Goal: Transaction & Acquisition: Purchase product/service

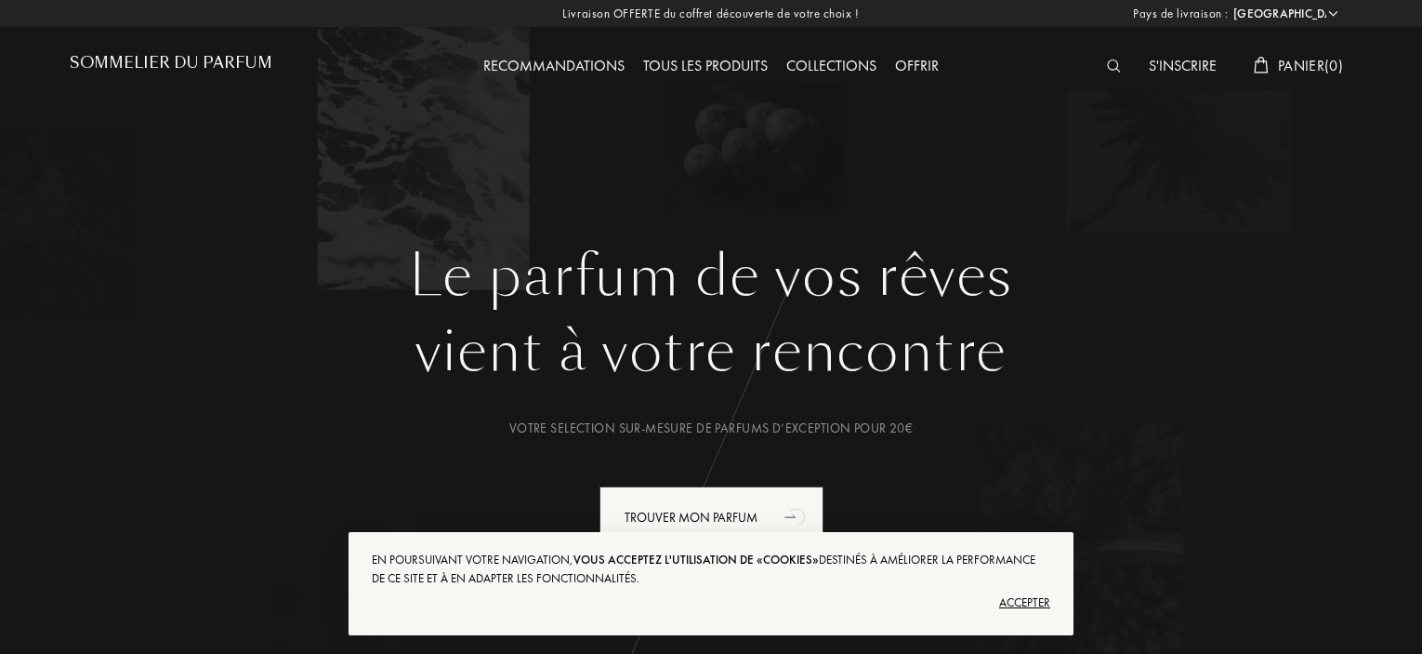
select select "FR"
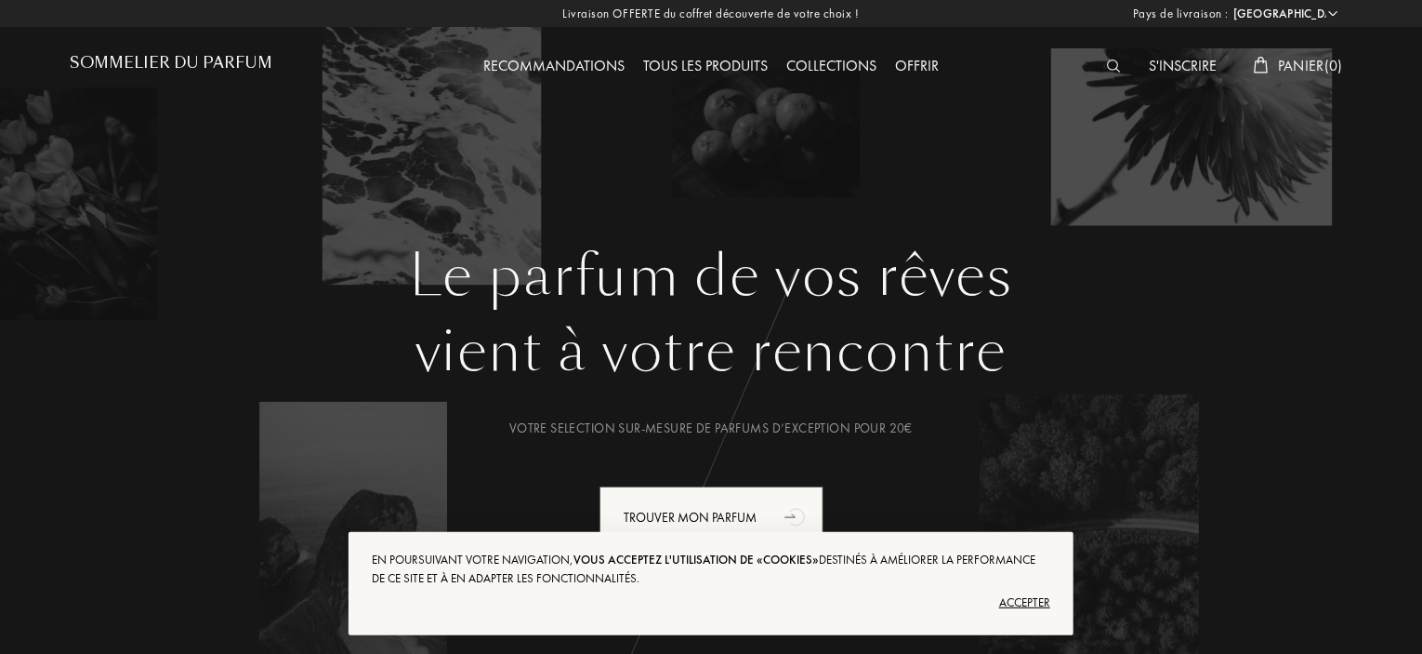
click at [1107, 62] on img at bounding box center [1114, 65] width 14 height 13
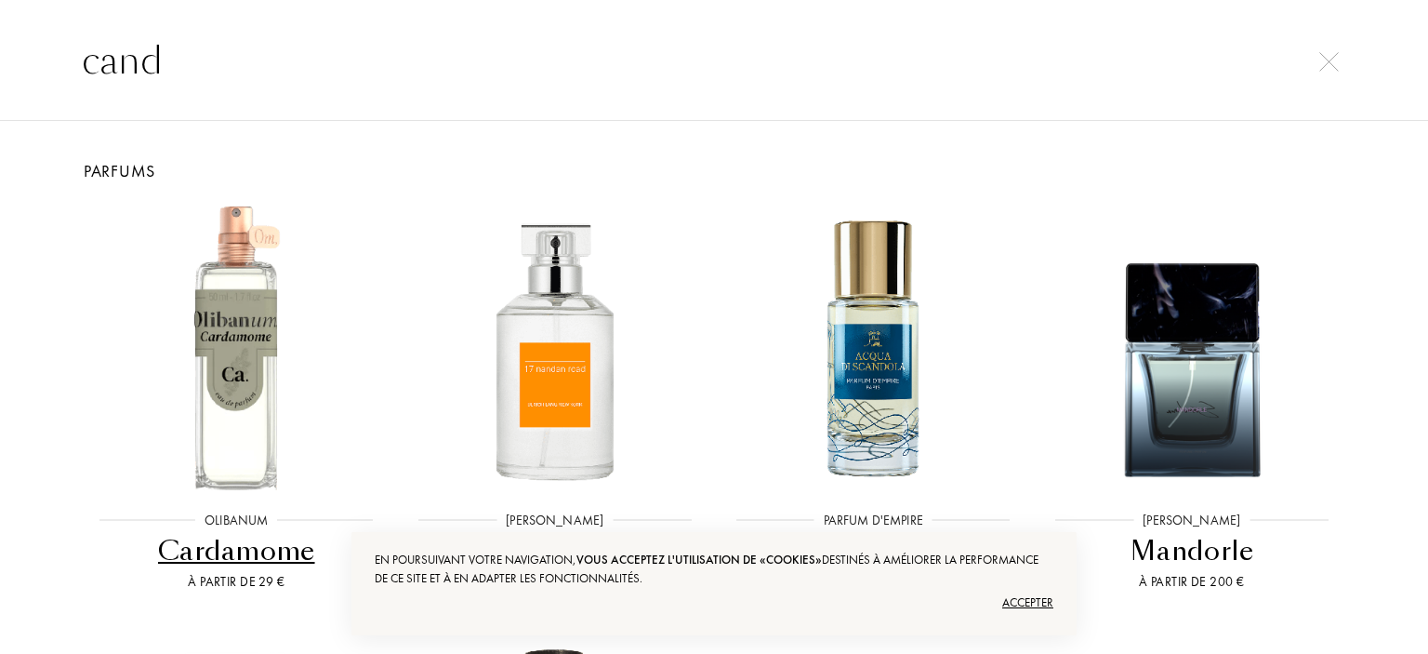
type input "cand"
click at [115, 166] on div "Parfums" at bounding box center [713, 170] width 1301 height 25
drag, startPoint x: 191, startPoint y: 55, endPoint x: 41, endPoint y: 46, distance: 150.0
click at [41, 46] on div "cand" at bounding box center [714, 60] width 1428 height 121
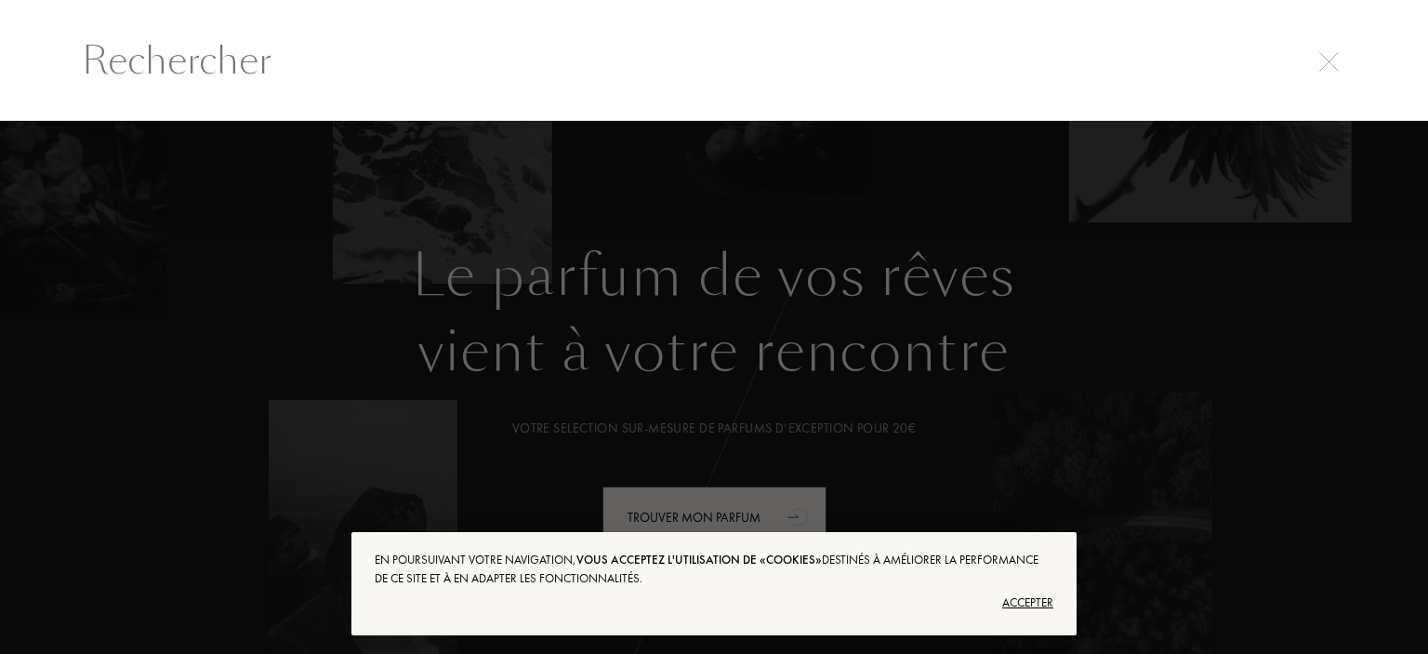
click at [1320, 44] on input "text" at bounding box center [714, 61] width 1339 height 56
click at [1324, 73] on input "text" at bounding box center [714, 61] width 1339 height 56
click at [1317, 55] on div at bounding box center [1329, 59] width 26 height 22
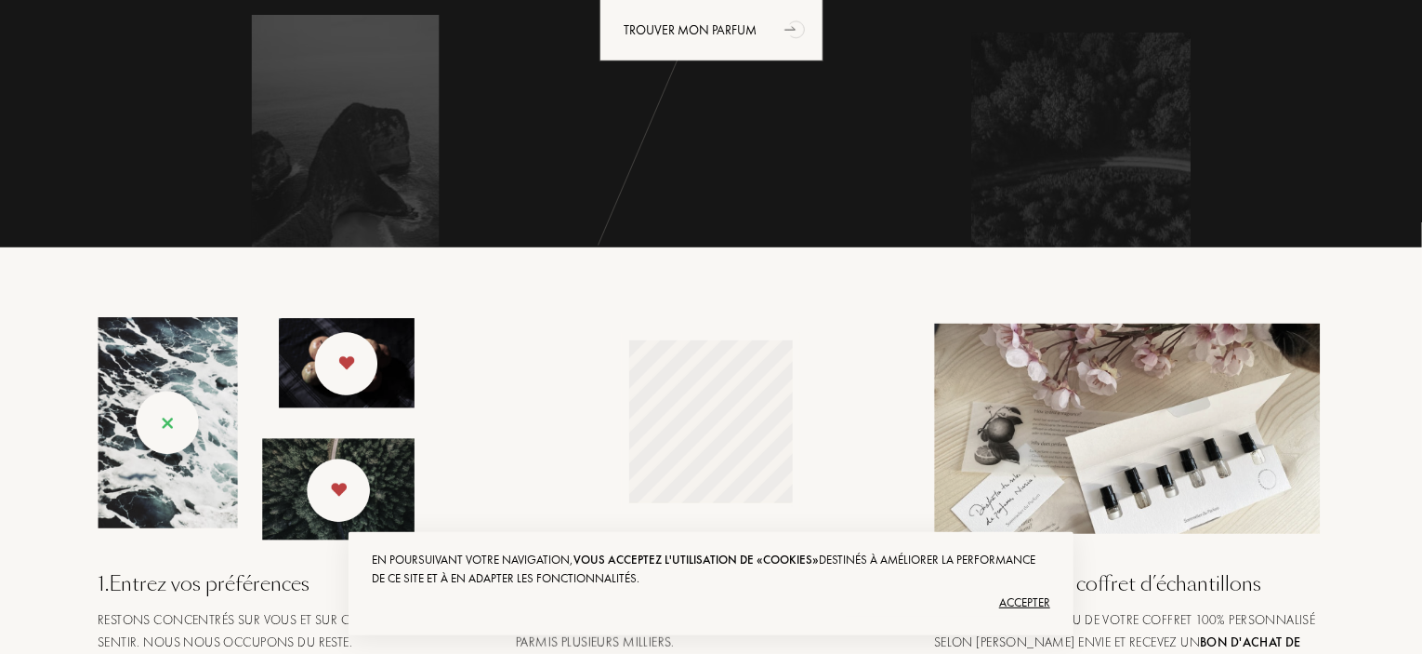
scroll to position [558, 0]
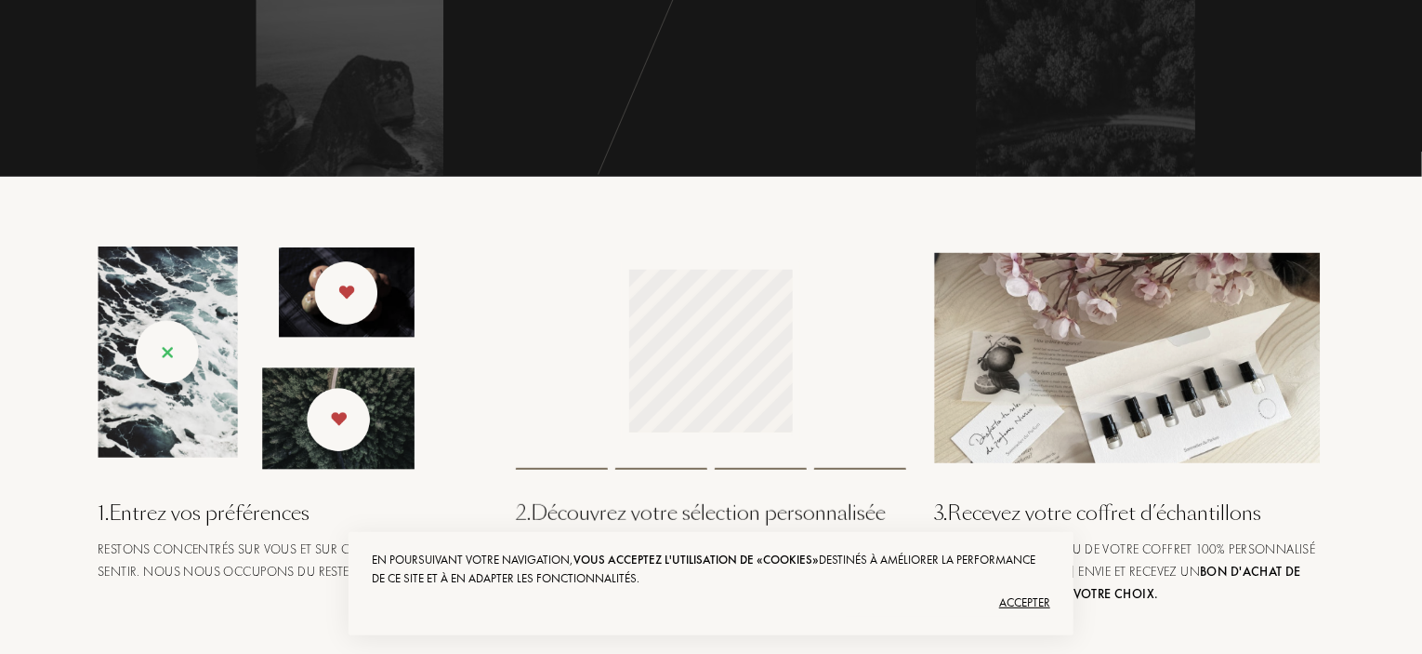
click at [1041, 606] on div "Accepter" at bounding box center [711, 603] width 679 height 30
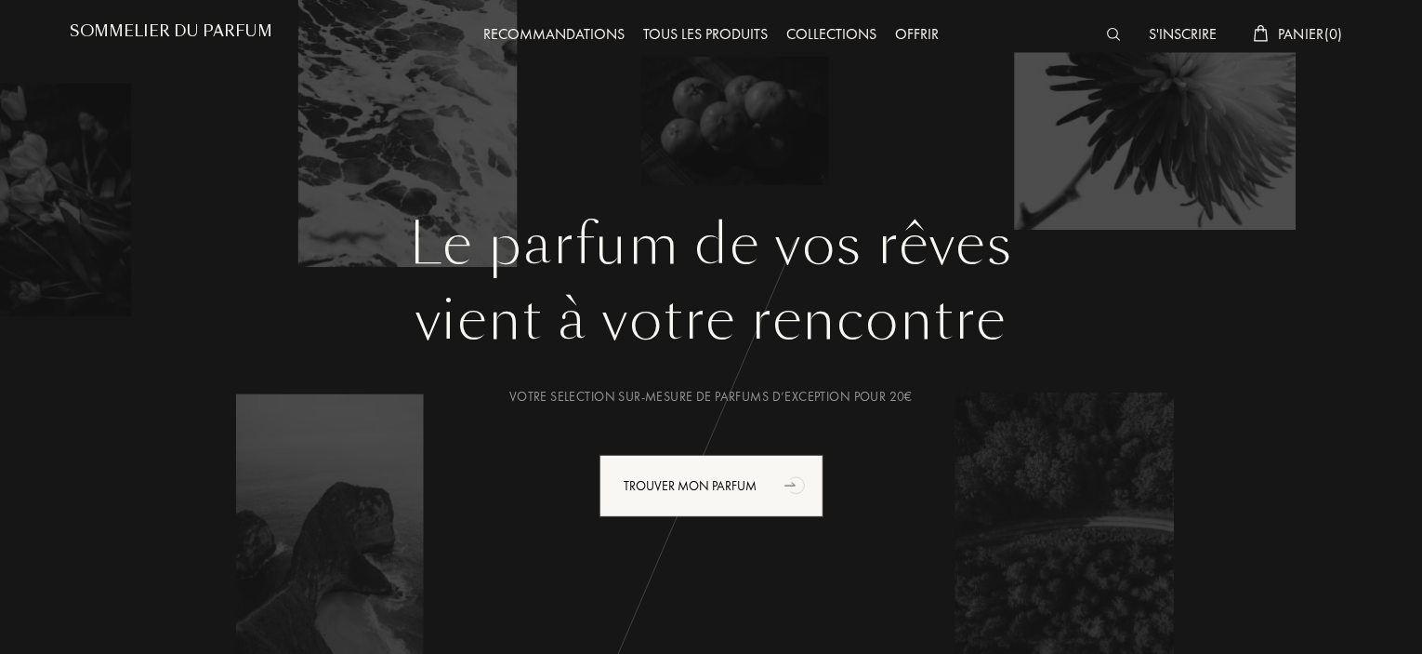
scroll to position [0, 0]
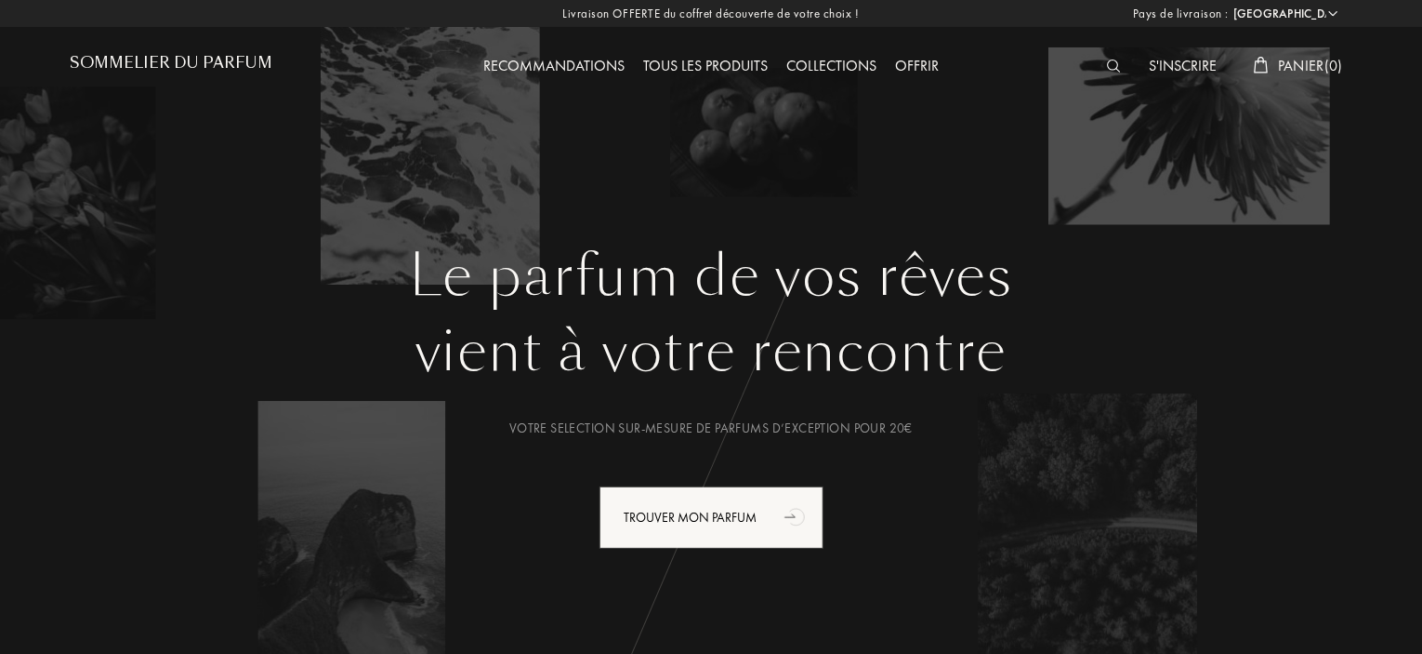
click at [1107, 62] on img at bounding box center [1114, 65] width 14 height 13
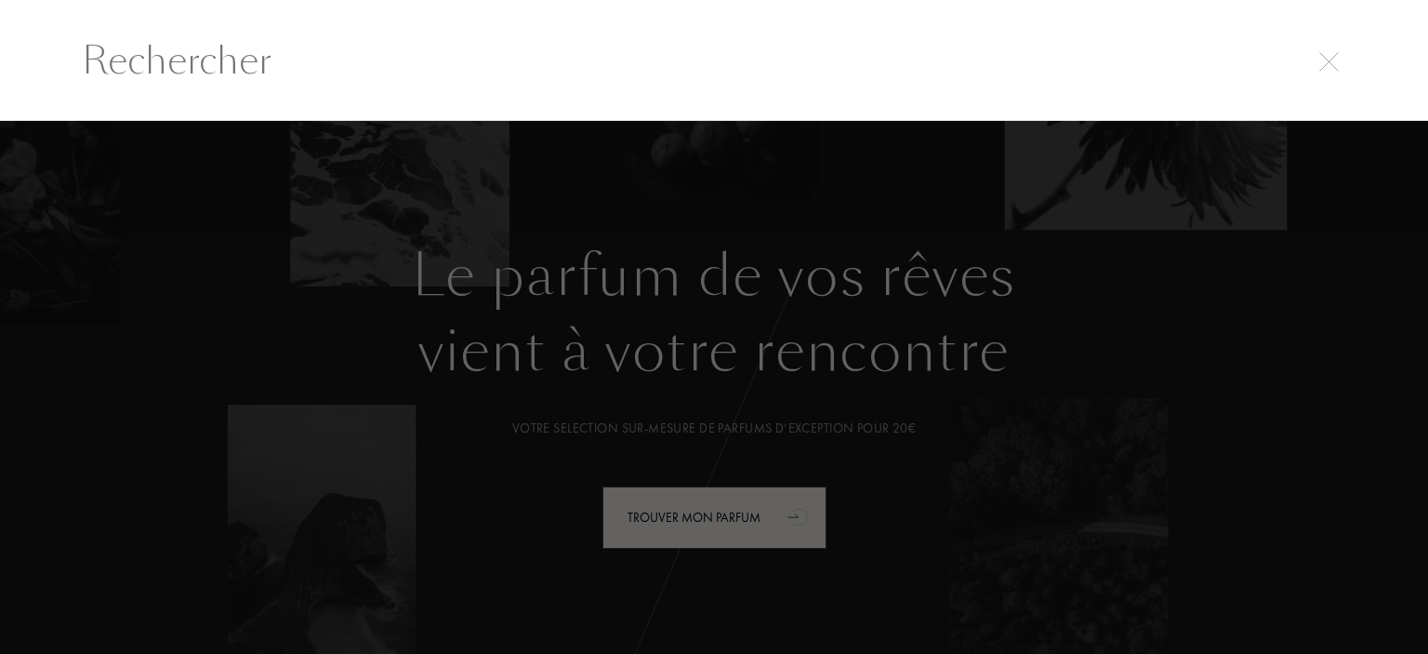
click at [311, 72] on input "text" at bounding box center [714, 61] width 1339 height 56
paste input "Novae Vanilla"
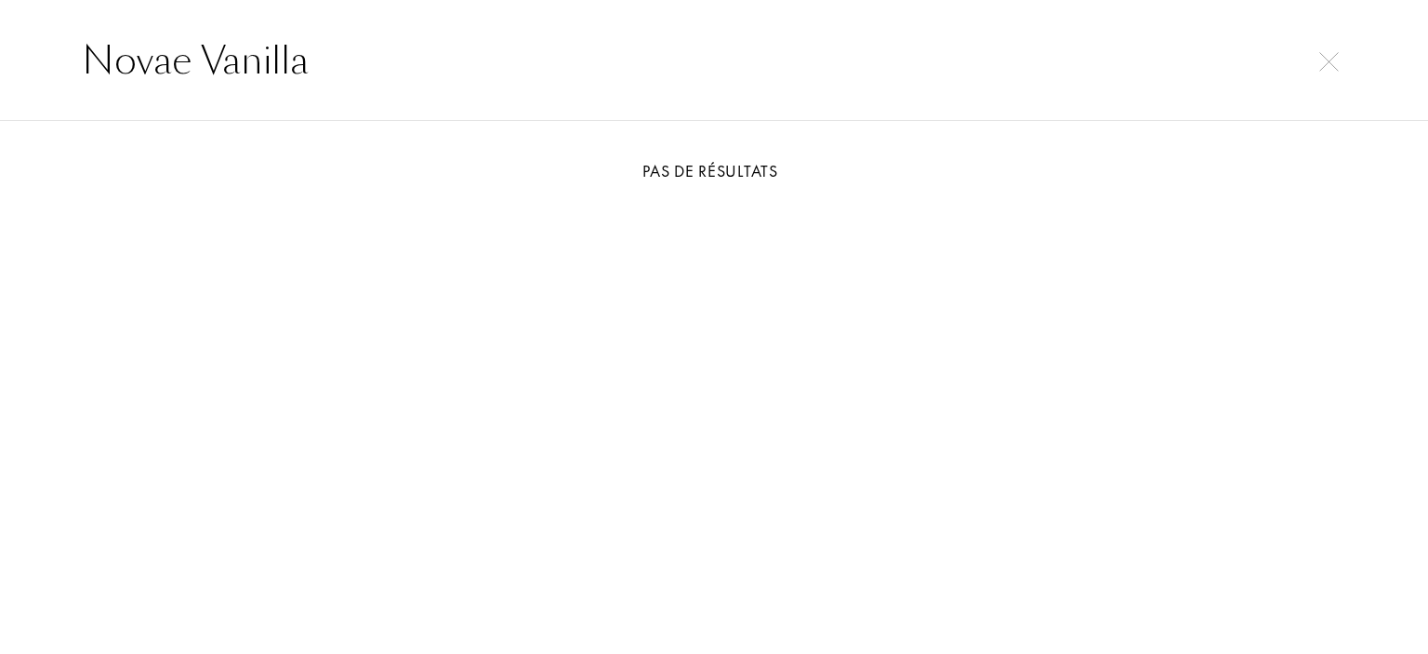
type input "Novae Vanilla"
